Goal: Navigation & Orientation: Find specific page/section

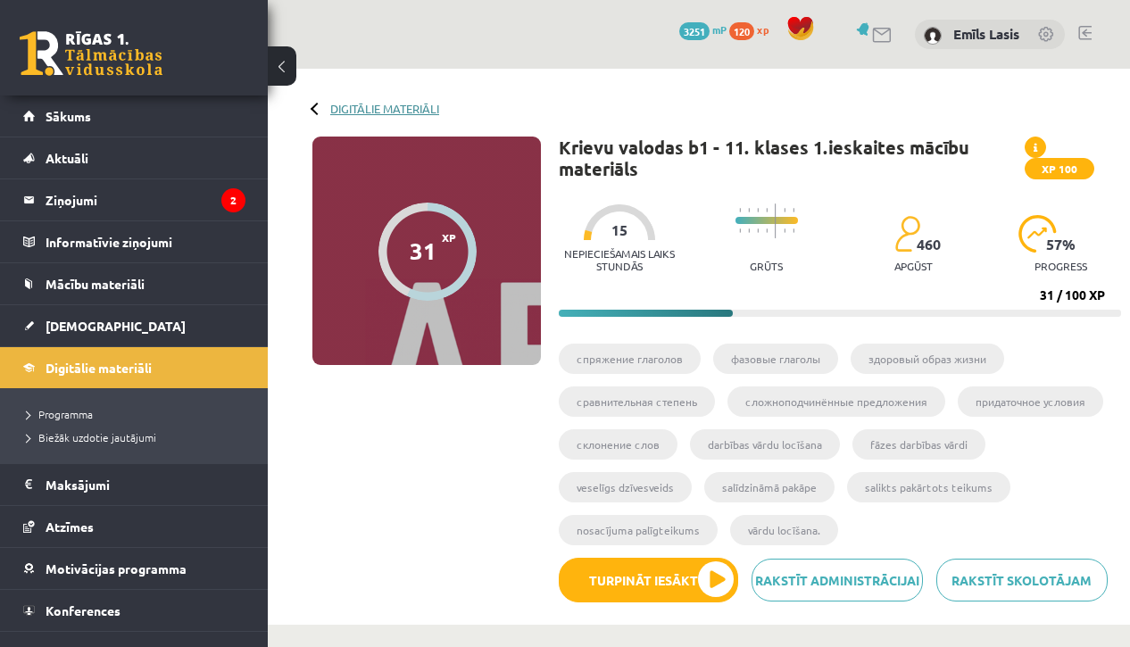
click at [352, 104] on link "Digitālie materiāli" at bounding box center [384, 108] width 109 height 13
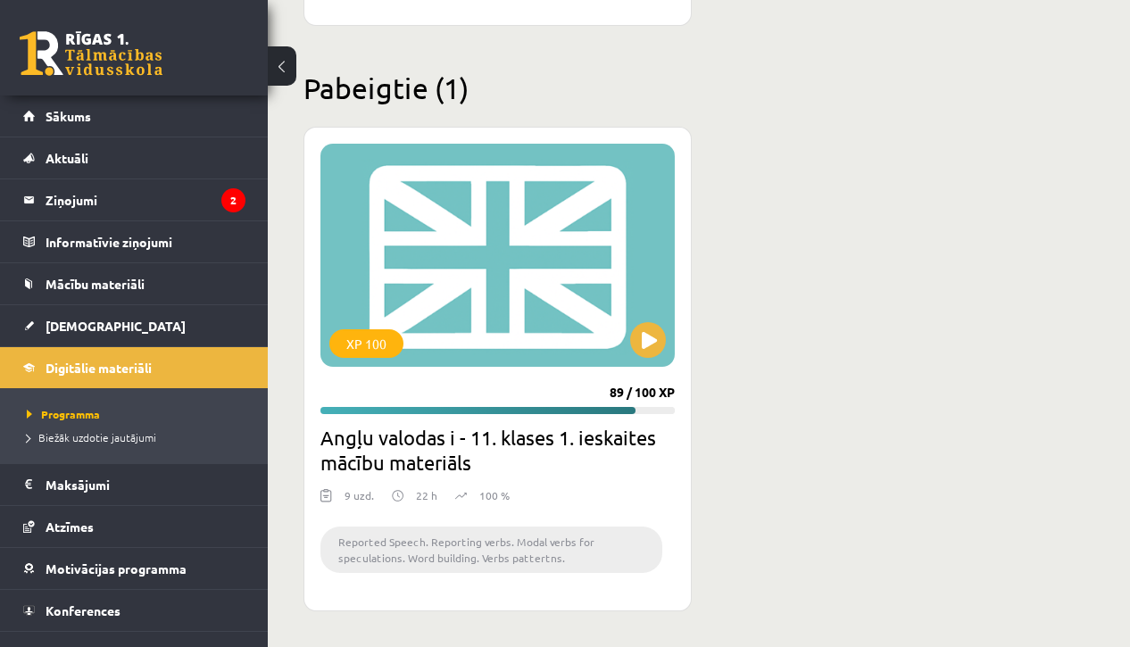
scroll to position [3172, 0]
click at [648, 351] on button at bounding box center [648, 340] width 36 height 36
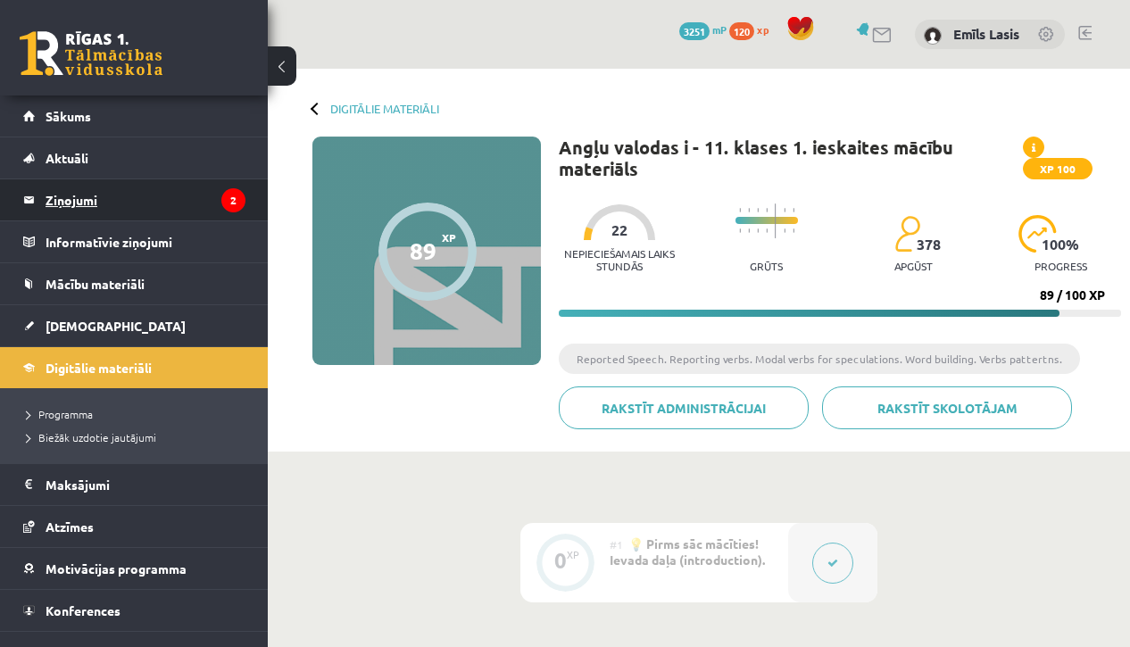
click at [200, 196] on legend "Ziņojumi 2" at bounding box center [146, 199] width 200 height 41
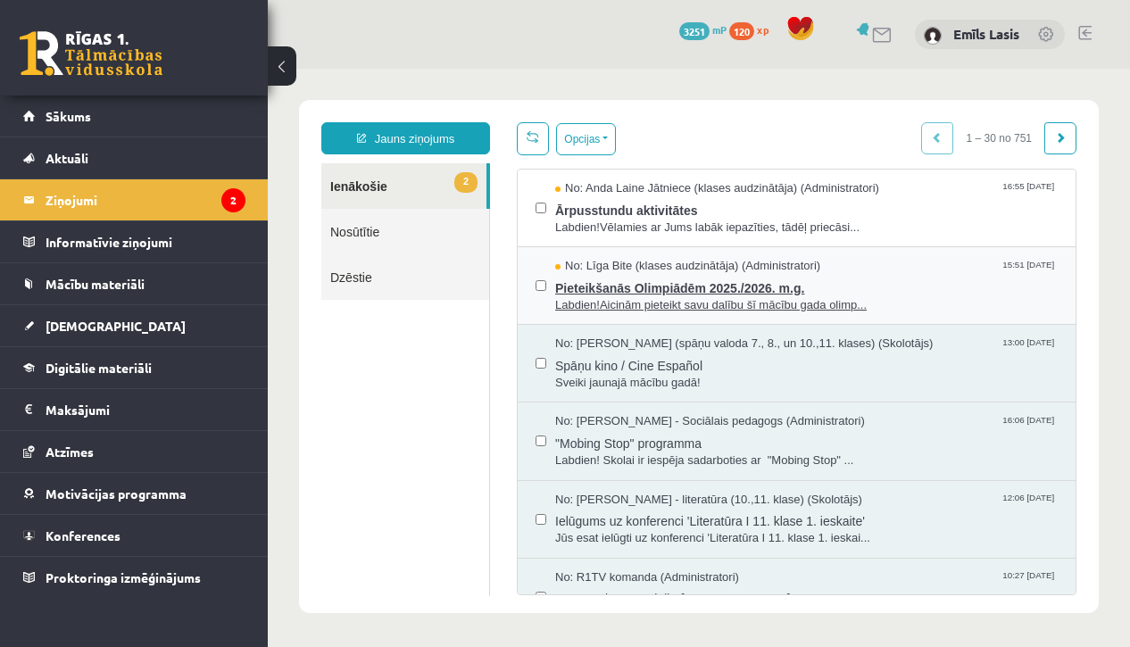
click at [869, 275] on span "Pieteikšanās Olimpiādēm 2025./2026. m.g." at bounding box center [806, 286] width 502 height 22
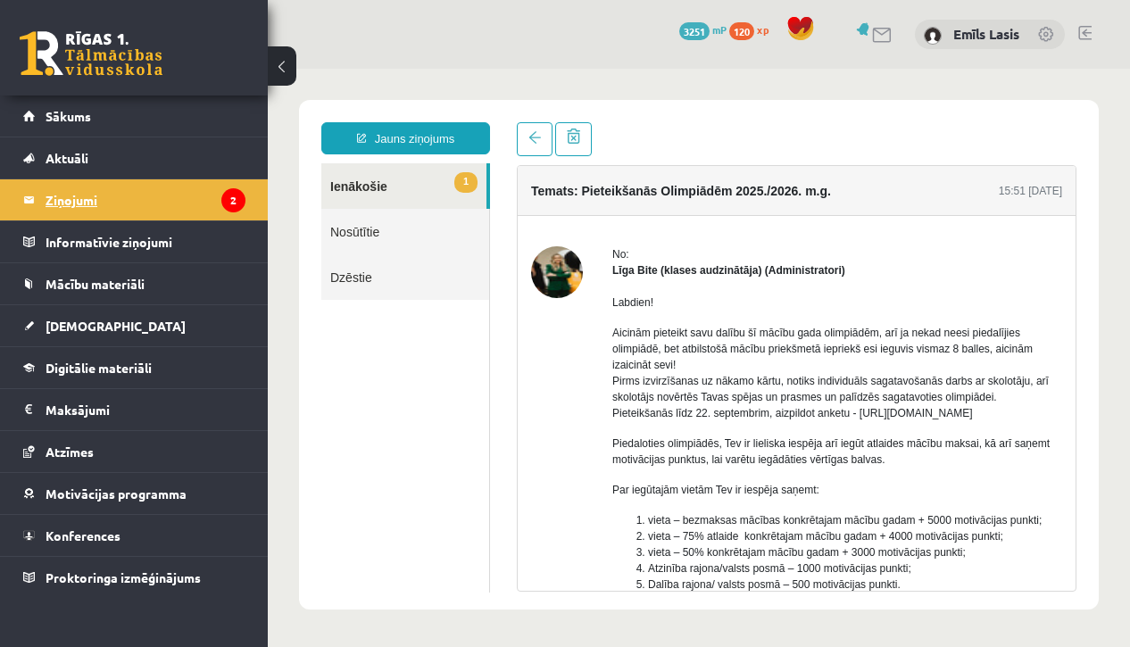
click at [148, 203] on legend "Ziņojumi 2" at bounding box center [146, 199] width 200 height 41
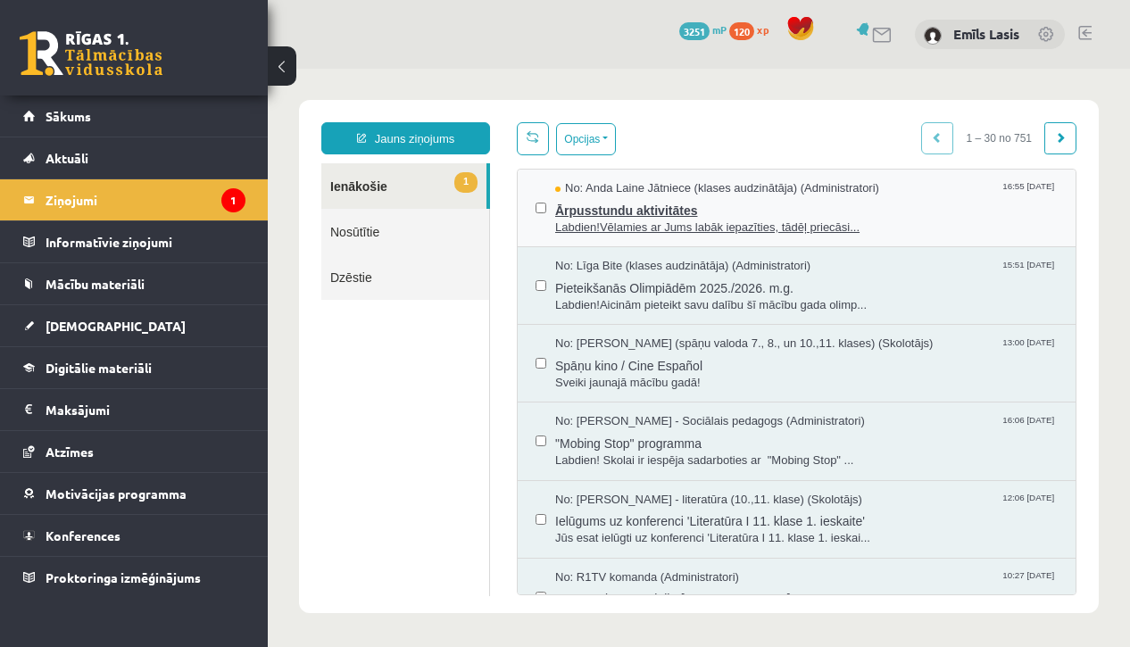
click at [723, 200] on span "Ārpusstundu aktivitātes" at bounding box center [806, 208] width 502 height 22
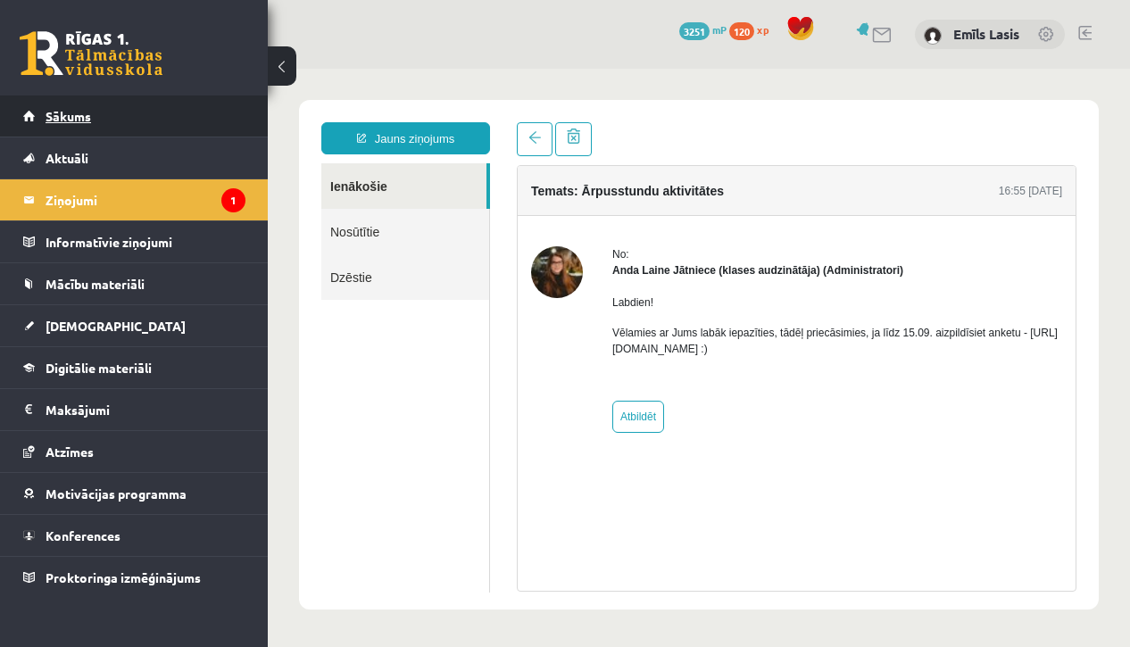
click at [162, 100] on link "Sākums" at bounding box center [134, 115] width 222 height 41
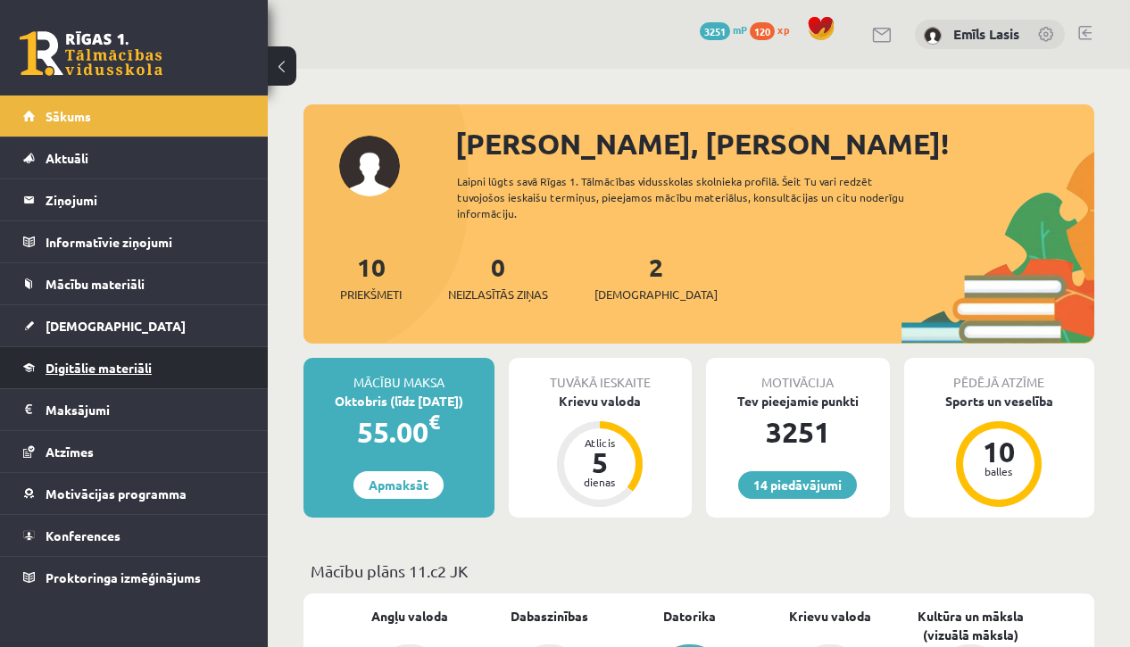
click at [185, 376] on link "Digitālie materiāli" at bounding box center [134, 367] width 222 height 41
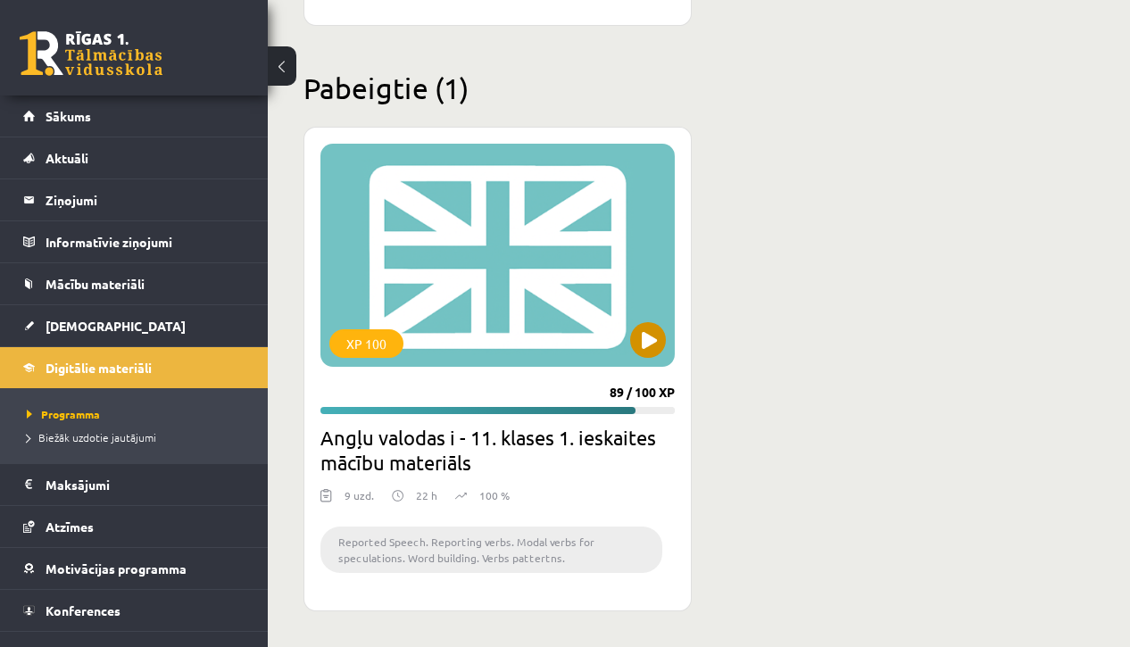
scroll to position [3172, 0]
click at [634, 337] on button at bounding box center [648, 340] width 36 height 36
